Goal: Obtain resource: Download file/media

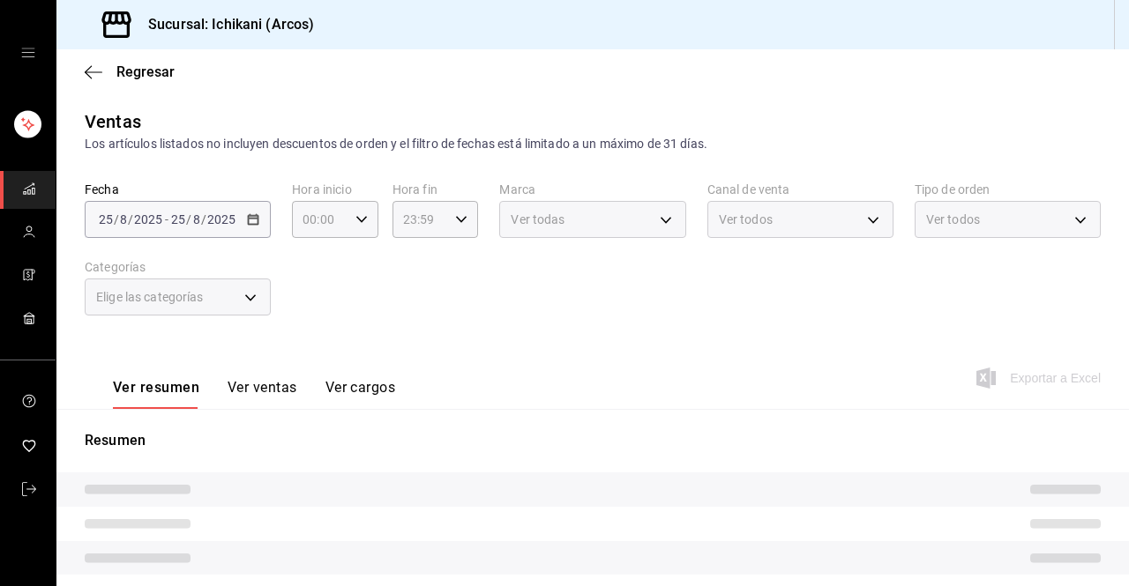
type input "05:00"
type input "03:00"
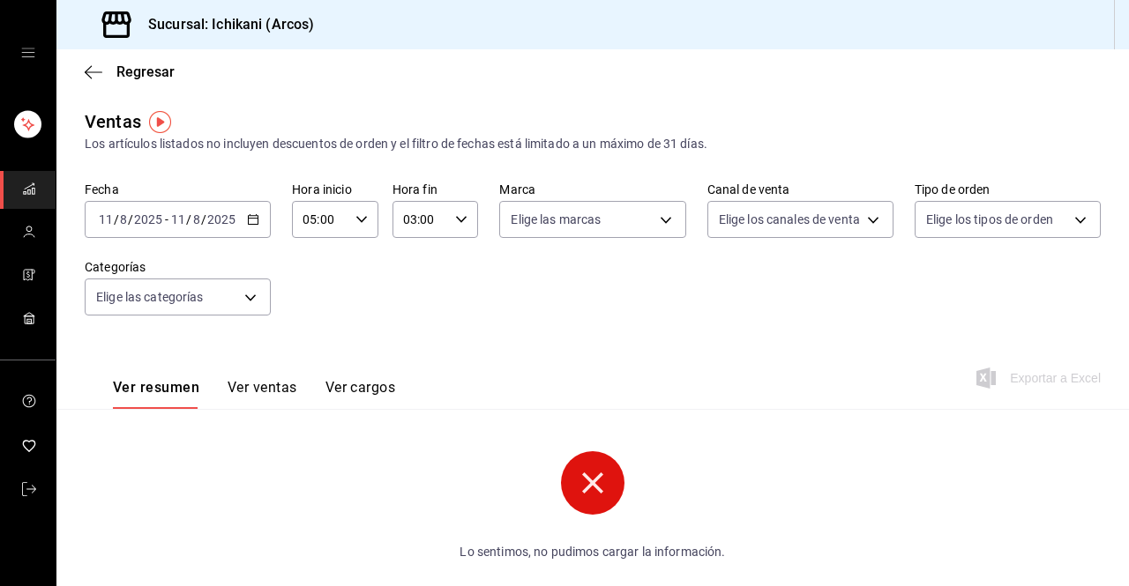
click at [251, 223] on icon "button" at bounding box center [253, 219] width 12 height 12
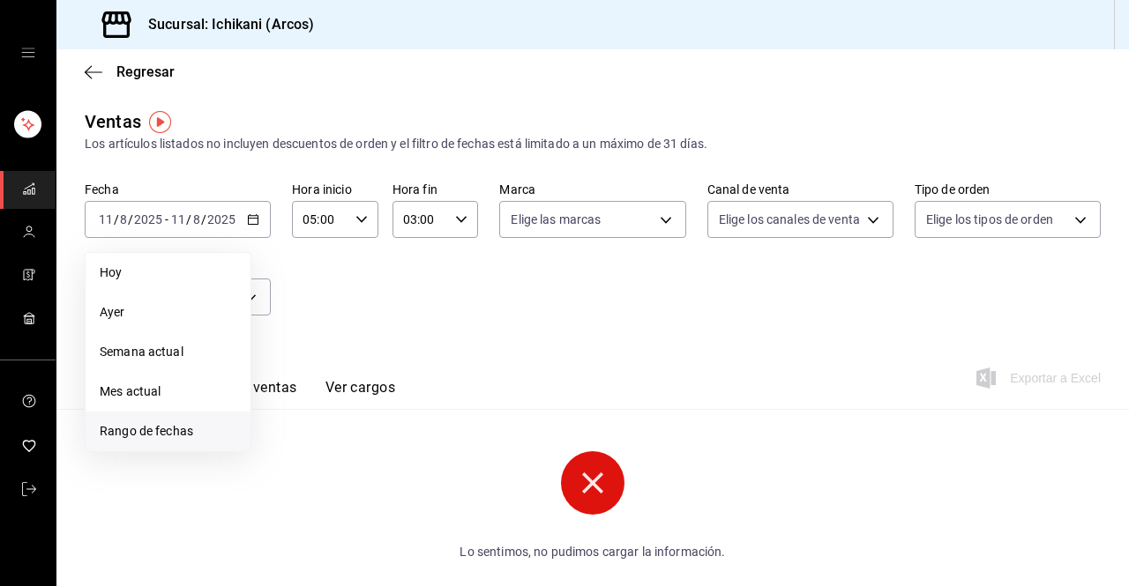
click at [169, 430] on span "Rango de fechas" at bounding box center [168, 431] width 137 height 19
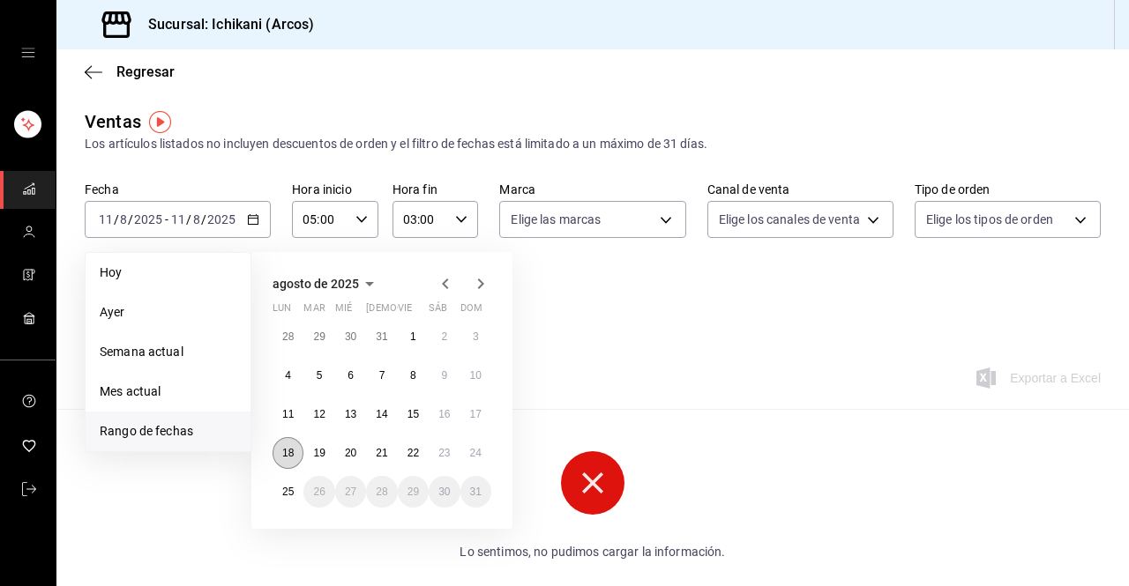
click at [290, 458] on abbr "18" at bounding box center [287, 453] width 11 height 12
click at [287, 484] on button "25" at bounding box center [287, 492] width 31 height 32
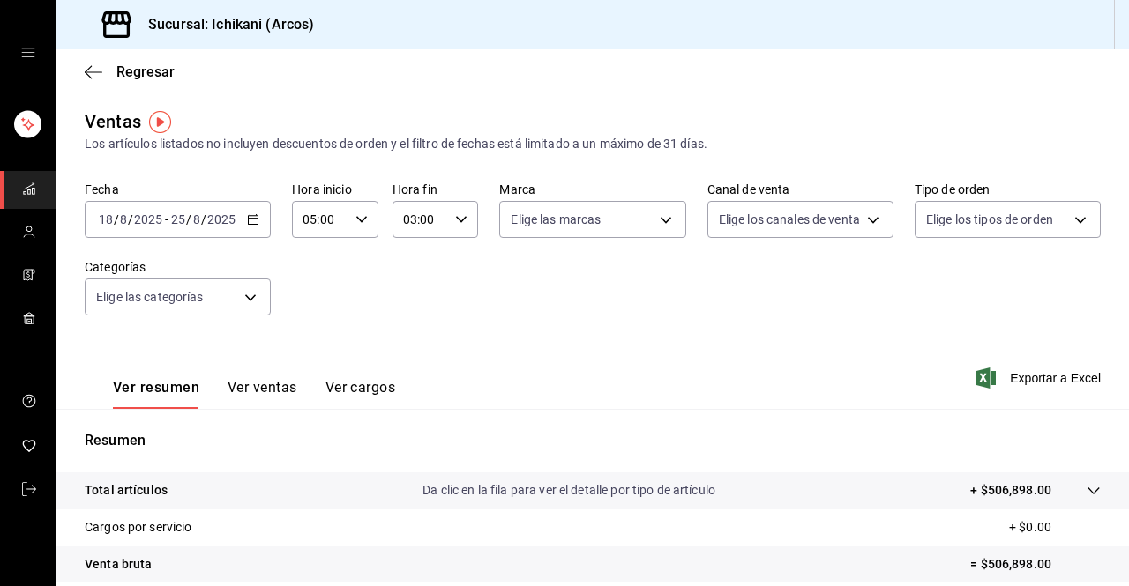
click at [355, 221] on icon "button" at bounding box center [361, 219] width 12 height 12
click at [313, 347] on span "03" at bounding box center [310, 347] width 14 height 14
type input "03:00"
click at [451, 221] on div at bounding box center [564, 293] width 1129 height 586
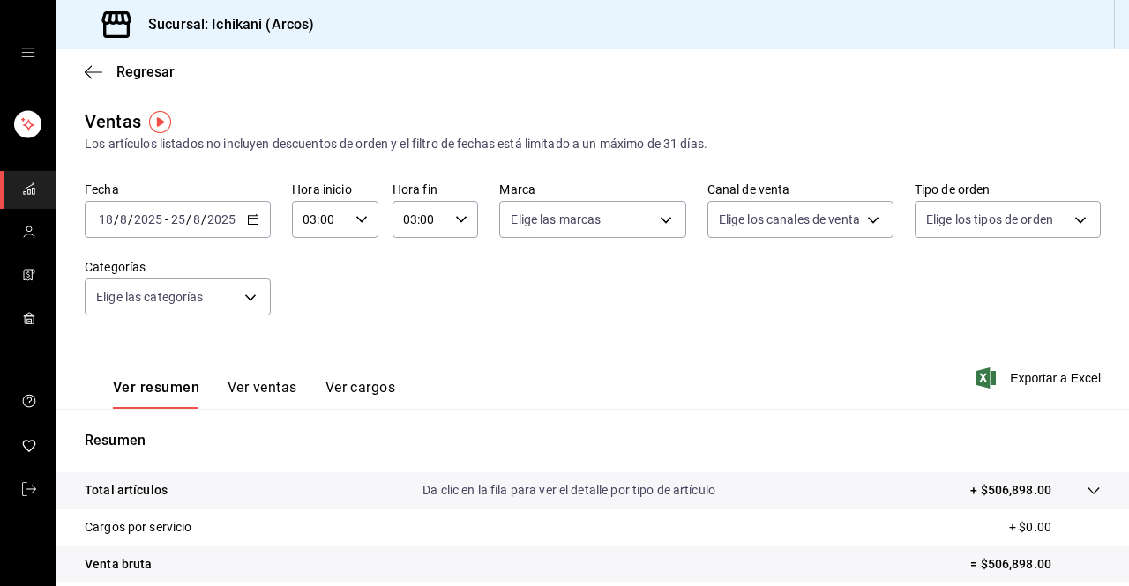
click at [455, 221] on icon "button" at bounding box center [461, 219] width 12 height 12
click at [413, 347] on span "05" at bounding box center [409, 349] width 14 height 14
type input "05:00"
click at [455, 272] on button "00" at bounding box center [451, 264] width 35 height 35
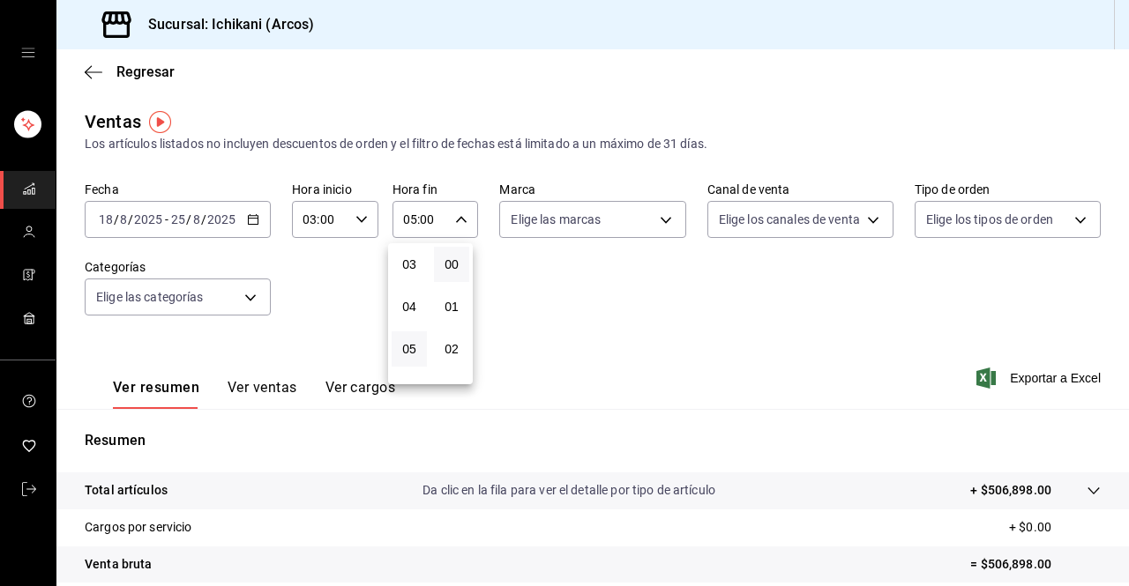
click at [1019, 379] on div at bounding box center [564, 293] width 1129 height 586
click at [1014, 381] on span "Exportar a Excel" at bounding box center [1040, 378] width 121 height 21
